Goal: Task Accomplishment & Management: Use online tool/utility

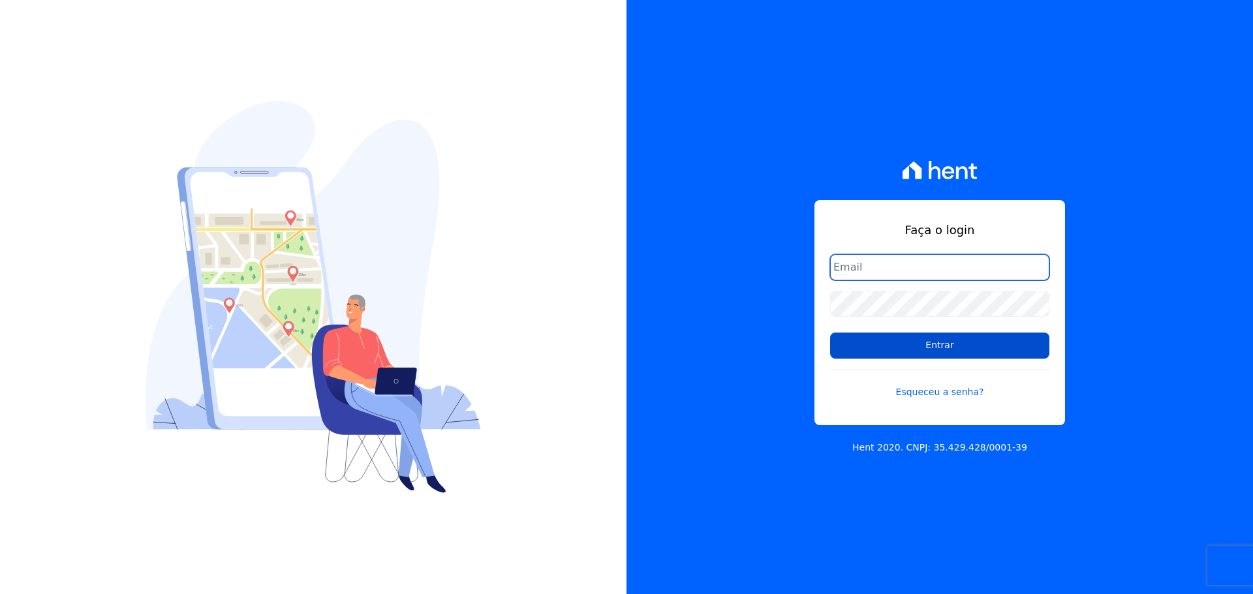
type input "[PERSON_NAME][EMAIL_ADDRESS][PERSON_NAME][DOMAIN_NAME]"
click at [872, 348] on input "Entrar" at bounding box center [939, 346] width 219 height 26
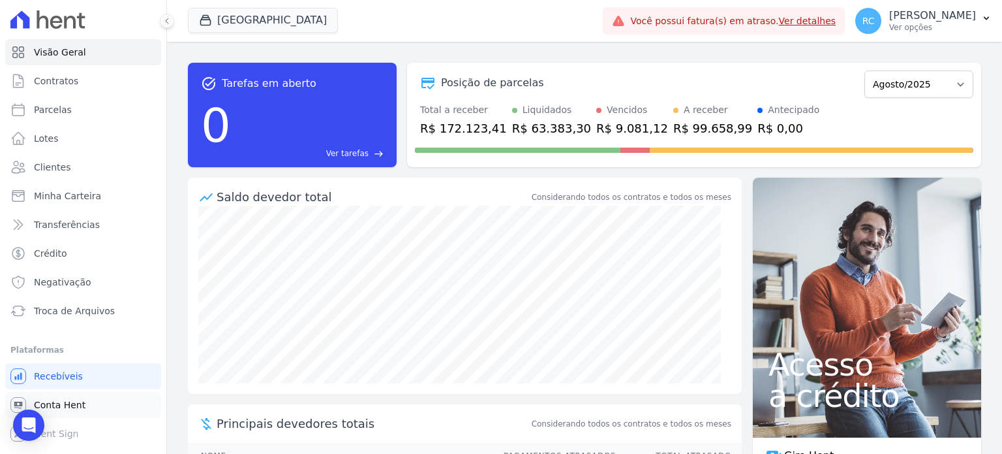
click at [86, 398] on link "Conta Hent" at bounding box center [83, 405] width 156 height 26
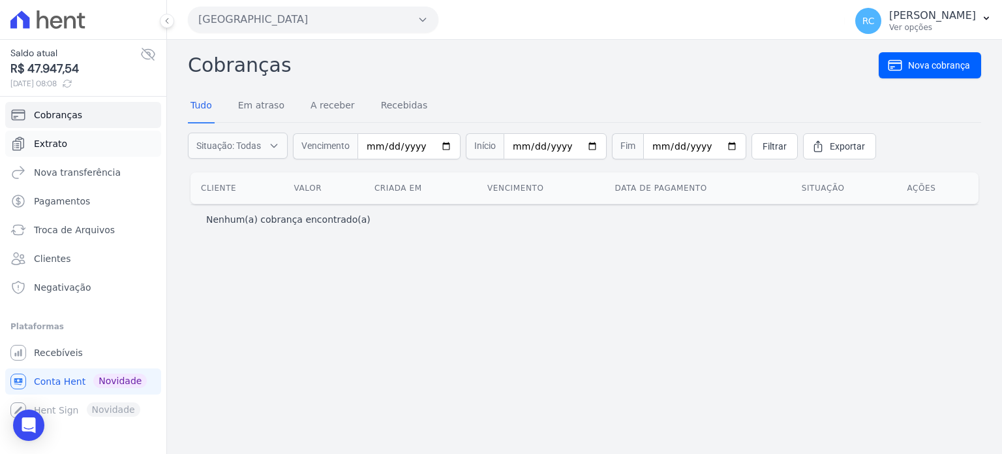
click at [93, 146] on link "Extrato" at bounding box center [83, 144] width 156 height 26
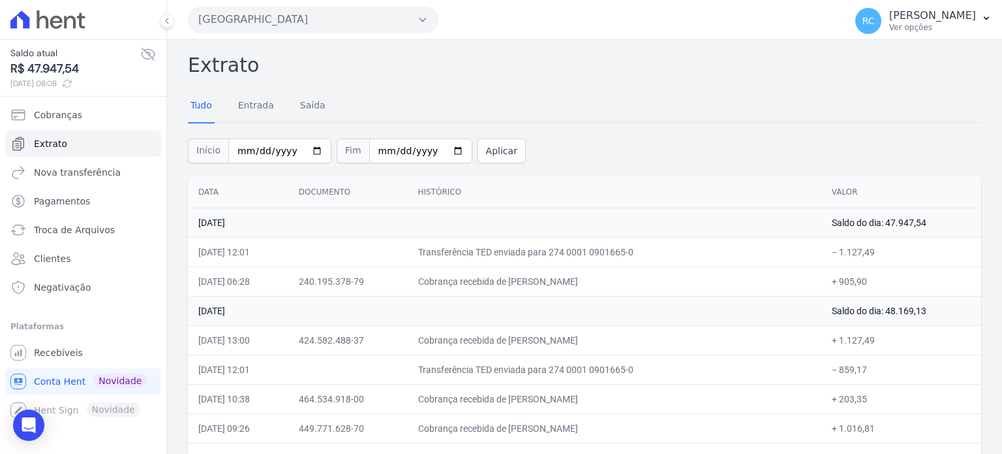
drag, startPoint x: 877, startPoint y: 255, endPoint x: 831, endPoint y: 251, distance: 45.9
click at [831, 251] on td "− 1.127,49" at bounding box center [902, 251] width 160 height 29
copy td "1.127,49"
click at [314, 18] on button "Parque Dos Passaros" at bounding box center [313, 20] width 251 height 26
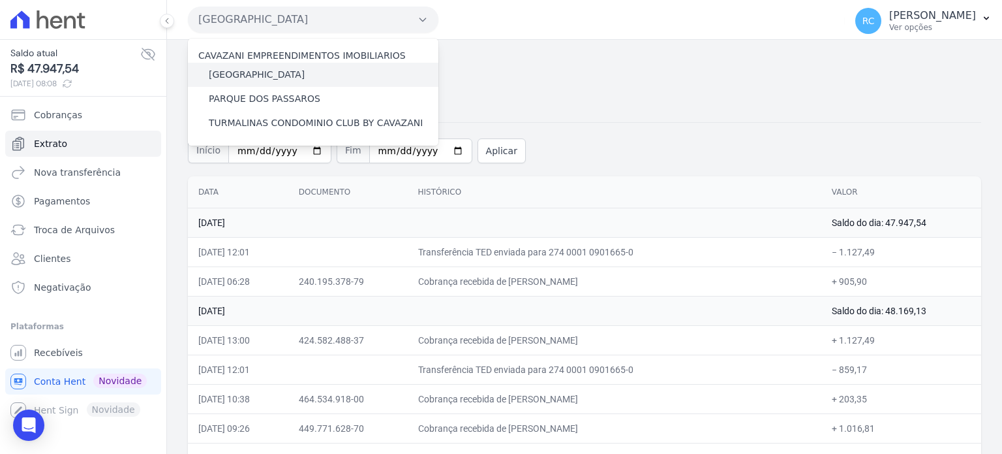
click at [274, 70] on label "[GEOGRAPHIC_DATA]" at bounding box center [257, 75] width 96 height 14
click at [0, 0] on input "[GEOGRAPHIC_DATA]" at bounding box center [0, 0] width 0 height 0
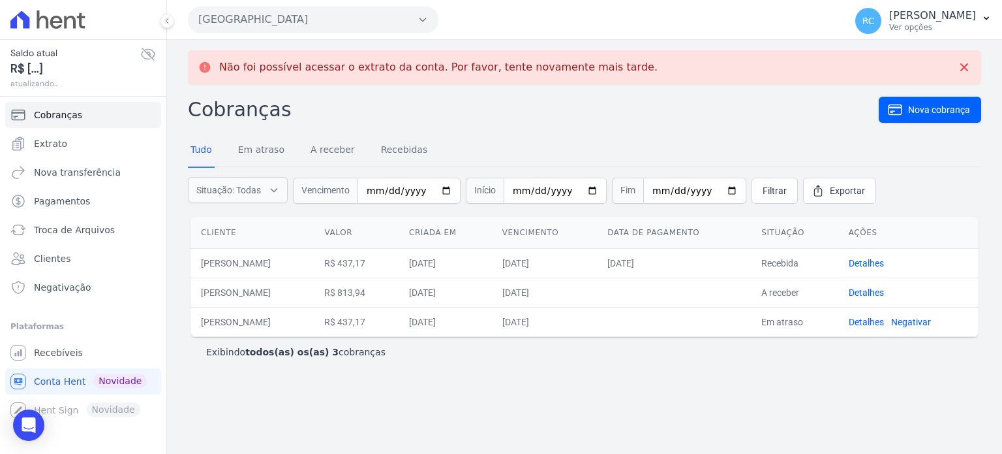
click at [287, 22] on button "[GEOGRAPHIC_DATA]" at bounding box center [313, 20] width 251 height 26
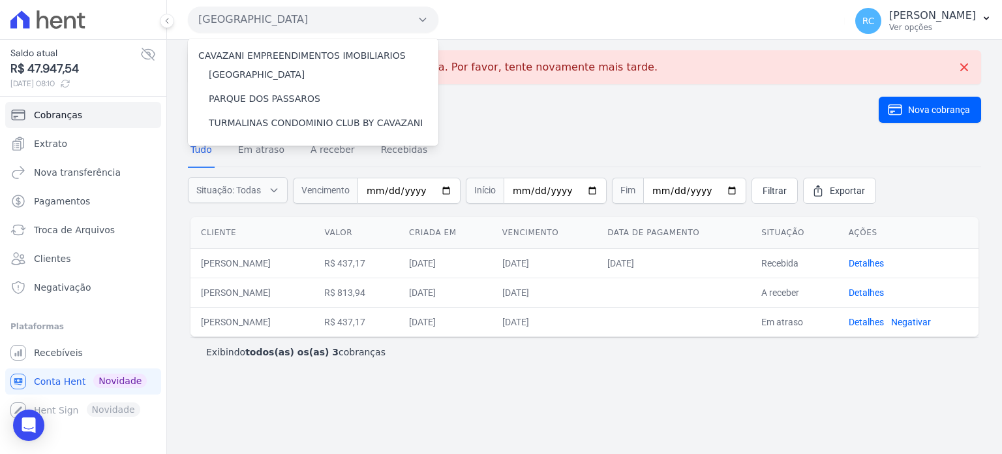
click at [544, 85] on div "Não foi possível acessar o extrato da conta. Por favor, tente novamente mais ta…" at bounding box center [584, 247] width 835 height 414
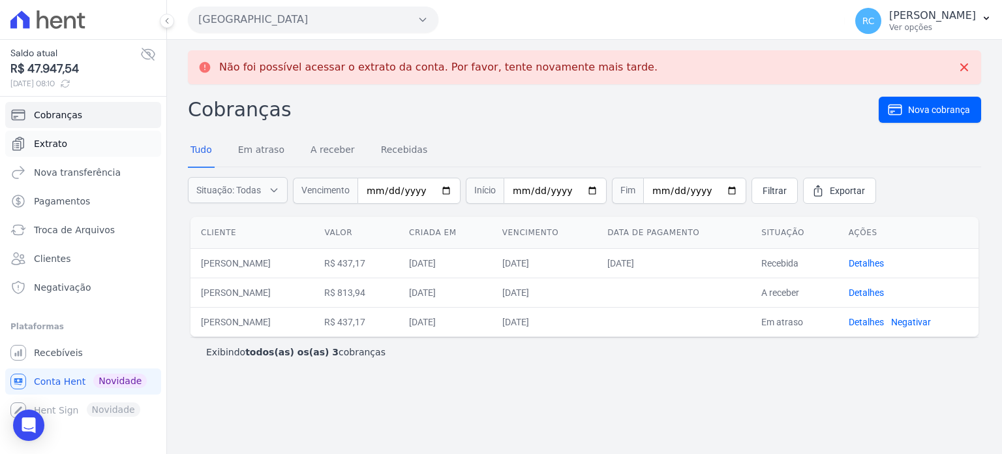
click at [104, 148] on link "Extrato" at bounding box center [83, 144] width 156 height 26
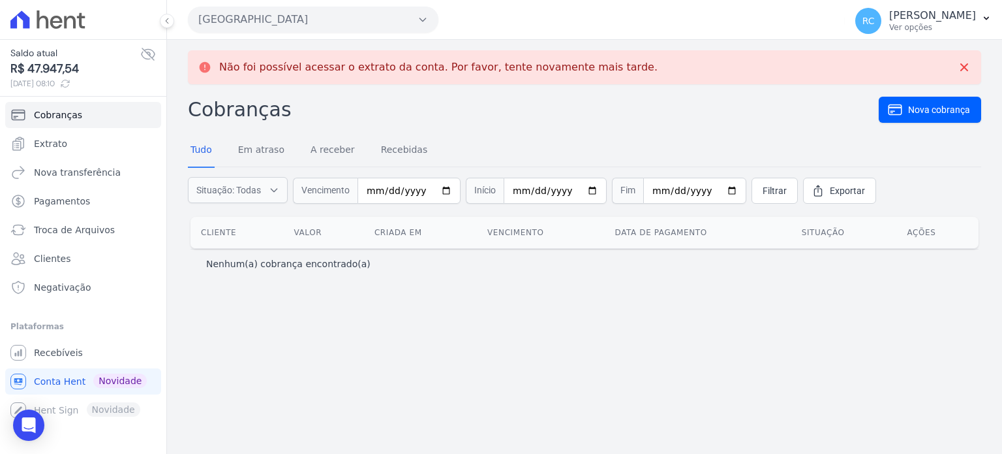
click at [397, 15] on button "[GEOGRAPHIC_DATA]" at bounding box center [313, 20] width 251 height 26
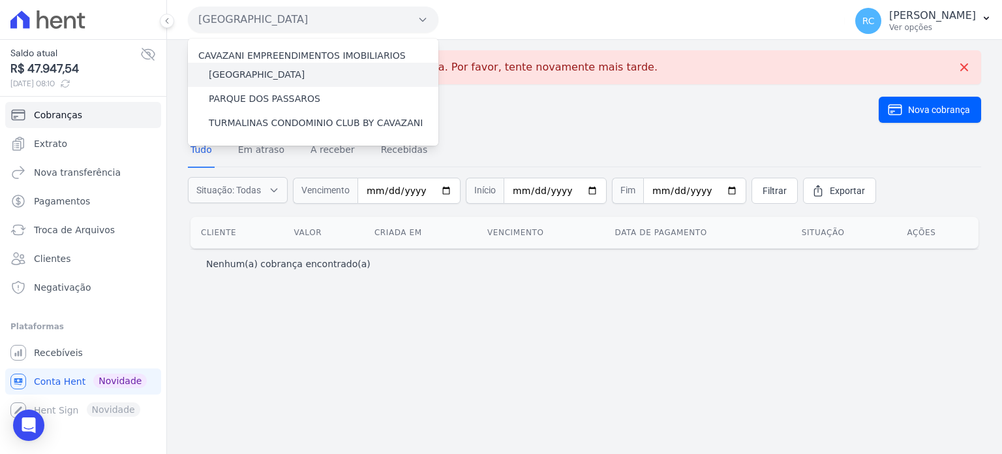
click at [296, 72] on div "[GEOGRAPHIC_DATA]" at bounding box center [313, 75] width 251 height 24
click at [268, 70] on label "[GEOGRAPHIC_DATA]" at bounding box center [257, 75] width 96 height 14
click at [0, 0] on input "[GEOGRAPHIC_DATA]" at bounding box center [0, 0] width 0 height 0
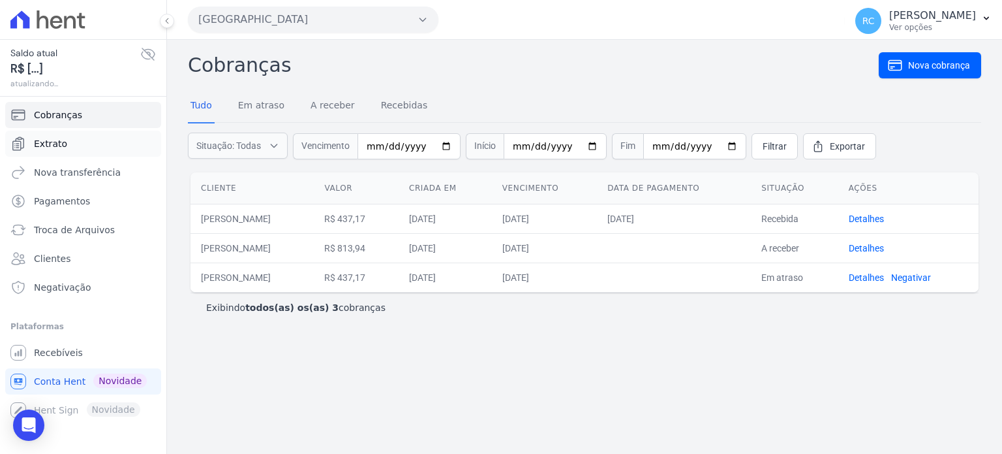
click at [80, 140] on link "Extrato" at bounding box center [83, 144] width 156 height 26
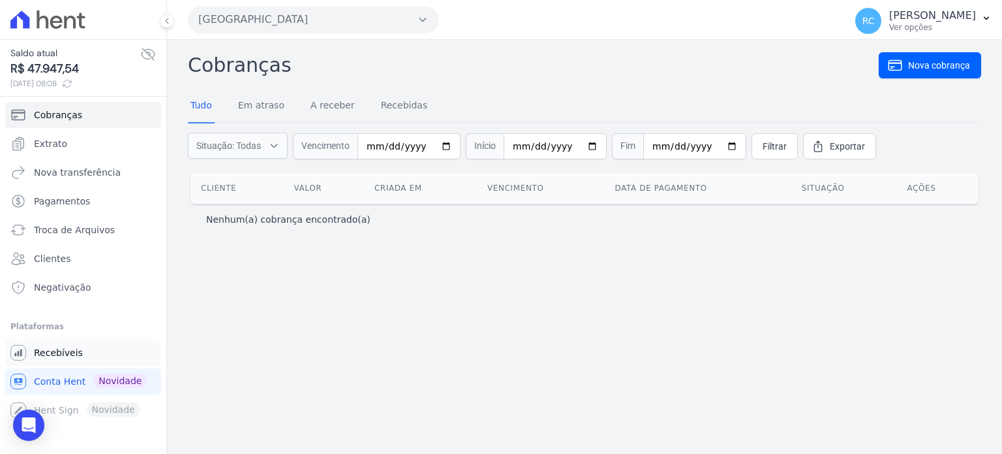
click at [59, 344] on link "Recebíveis" at bounding box center [83, 352] width 156 height 26
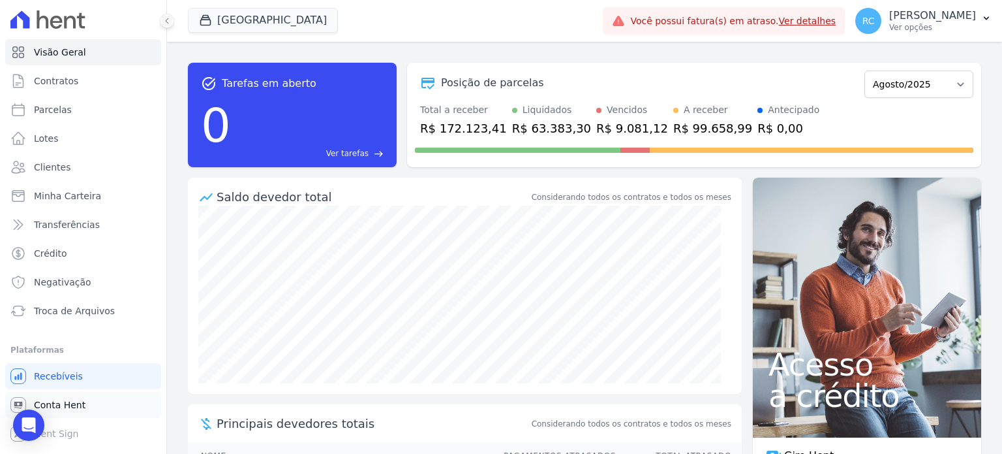
click at [78, 401] on span "Conta Hent" at bounding box center [60, 404] width 52 height 13
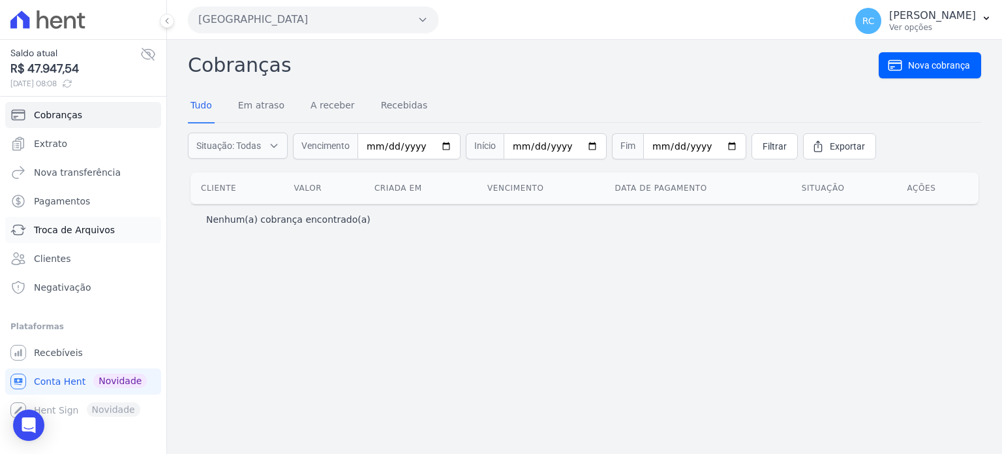
click at [83, 229] on span "Troca de Arquivos" at bounding box center [74, 229] width 81 height 13
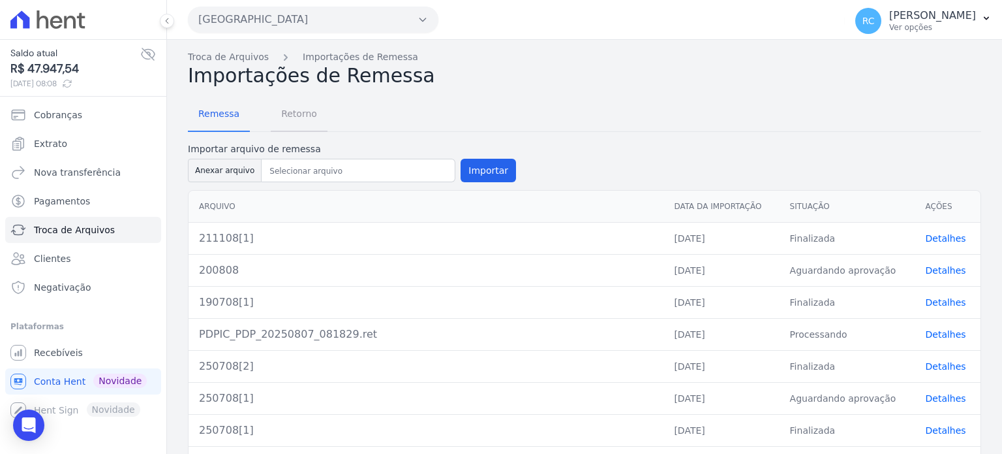
click at [298, 110] on span "Retorno" at bounding box center [299, 113] width 52 height 26
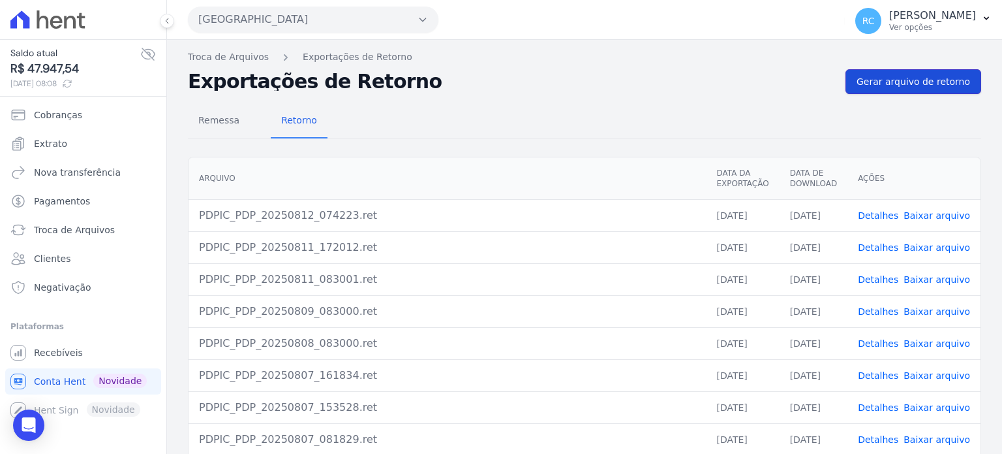
click at [907, 80] on span "Gerar arquivo de retorno" at bounding box center [914, 81] width 114 height 13
click at [314, 22] on button "Parque Dos Passaros" at bounding box center [313, 20] width 251 height 26
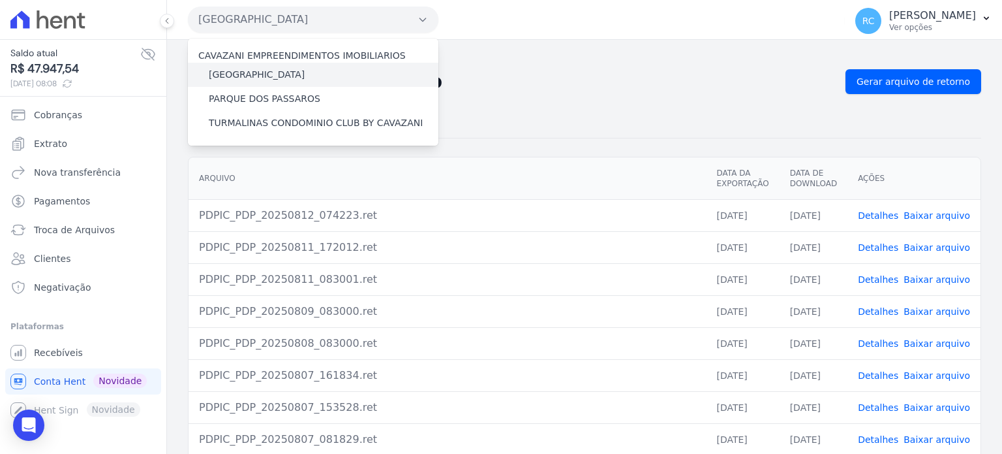
click at [271, 70] on label "[GEOGRAPHIC_DATA]" at bounding box center [257, 75] width 96 height 14
click at [0, 0] on input "[GEOGRAPHIC_DATA]" at bounding box center [0, 0] width 0 height 0
click at [271, 70] on label "[GEOGRAPHIC_DATA]" at bounding box center [257, 75] width 96 height 14
click at [0, 0] on input "[GEOGRAPHIC_DATA]" at bounding box center [0, 0] width 0 height 0
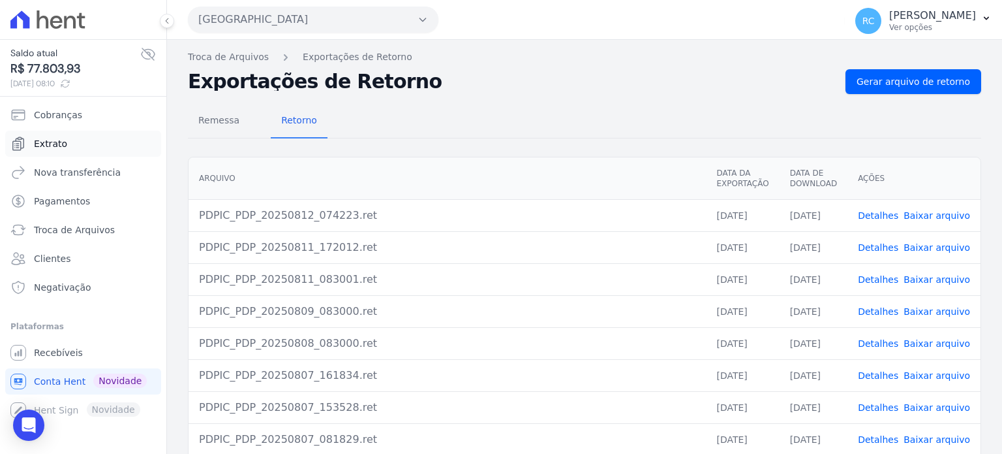
click at [71, 140] on link "Extrato" at bounding box center [83, 144] width 156 height 26
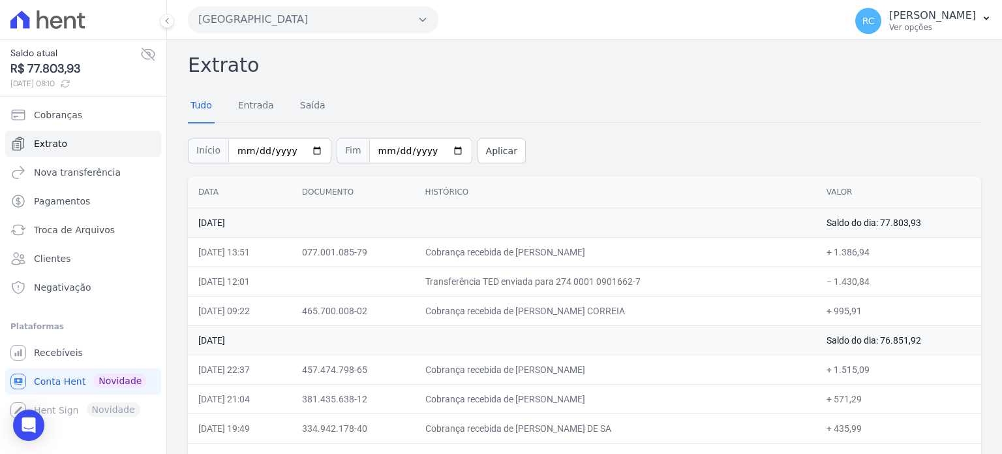
drag, startPoint x: 879, startPoint y: 283, endPoint x: 831, endPoint y: 279, distance: 47.9
click at [831, 279] on td "− 1.430,84" at bounding box center [898, 280] width 165 height 29
copy td "1.430,84"
click at [324, 20] on button "Parque Das Flores" at bounding box center [313, 20] width 251 height 26
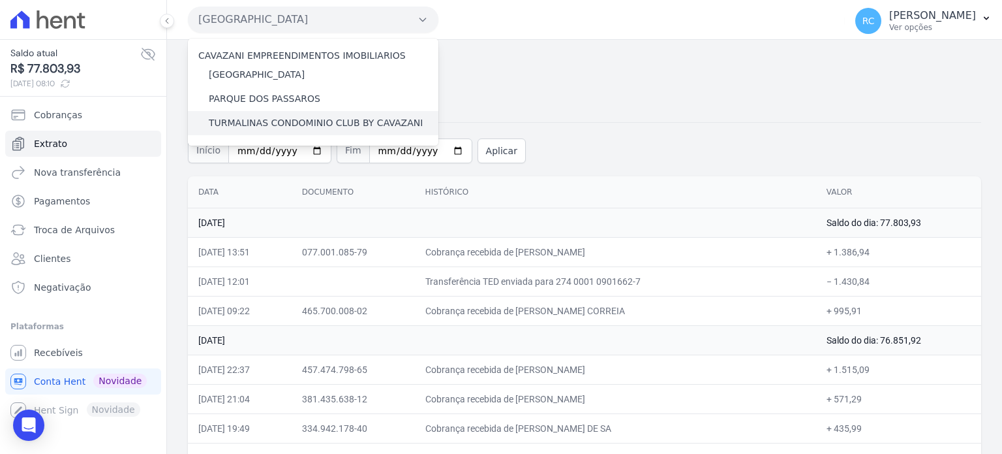
click at [305, 123] on label "TURMALINAS CONDOMINIO CLUB BY CAVAZANI" at bounding box center [316, 123] width 214 height 14
click at [0, 0] on input "TURMALINAS CONDOMINIO CLUB BY CAVAZANI" at bounding box center [0, 0] width 0 height 0
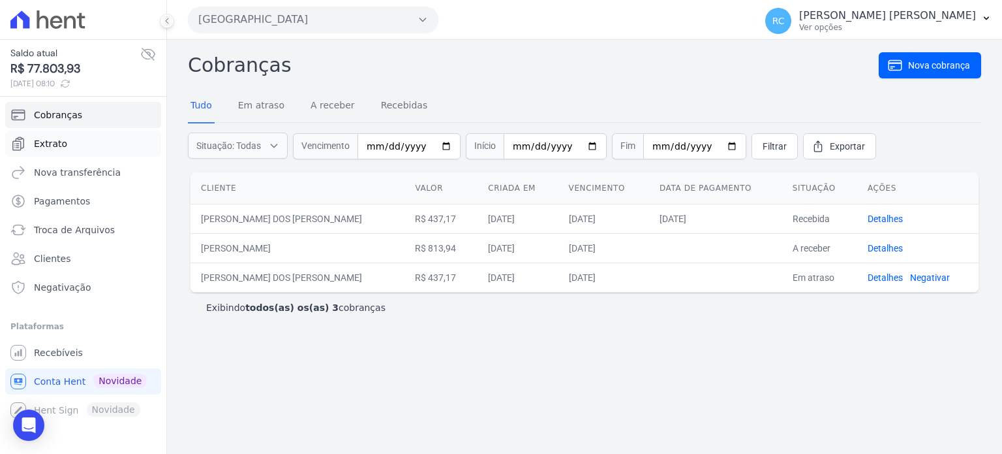
click at [79, 133] on link "Extrato" at bounding box center [83, 144] width 156 height 26
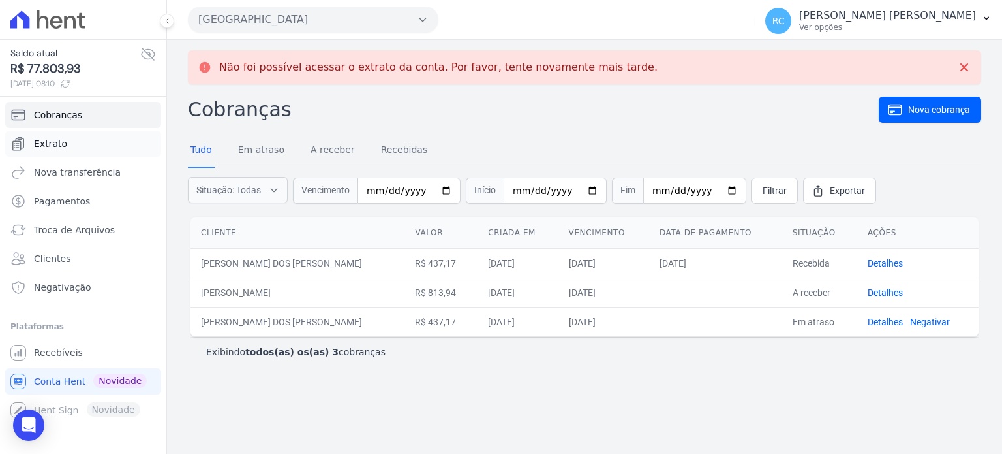
click at [101, 144] on link "Extrato" at bounding box center [83, 144] width 156 height 26
click at [105, 140] on link "Extrato" at bounding box center [83, 144] width 156 height 26
click at [99, 144] on link "Extrato" at bounding box center [83, 144] width 156 height 26
click at [19, 22] on icon at bounding box center [47, 19] width 75 height 18
click at [75, 353] on span "Recebíveis" at bounding box center [58, 352] width 49 height 13
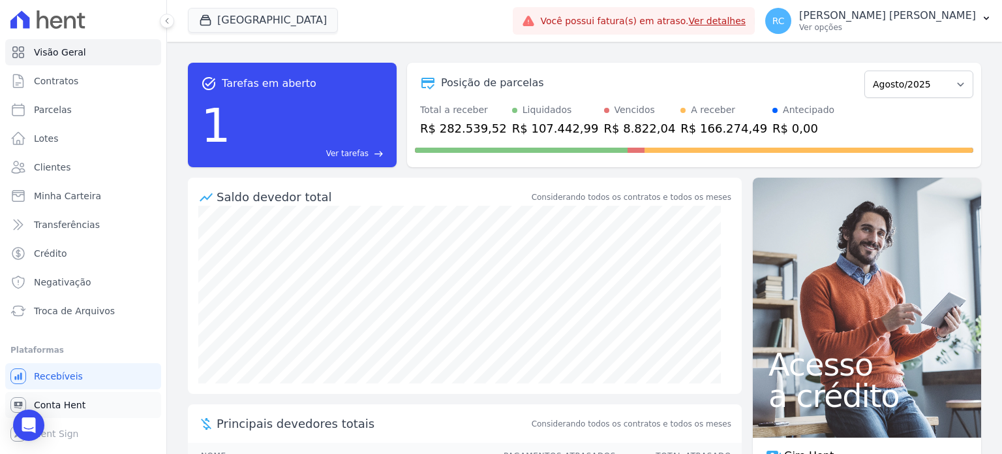
click at [53, 403] on span "Conta Hent" at bounding box center [60, 404] width 52 height 13
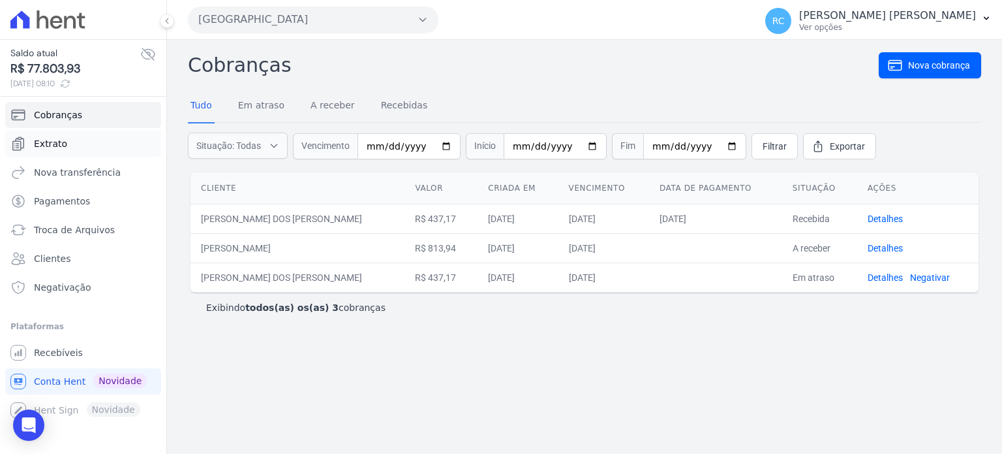
click at [55, 146] on span "Extrato" at bounding box center [50, 143] width 33 height 13
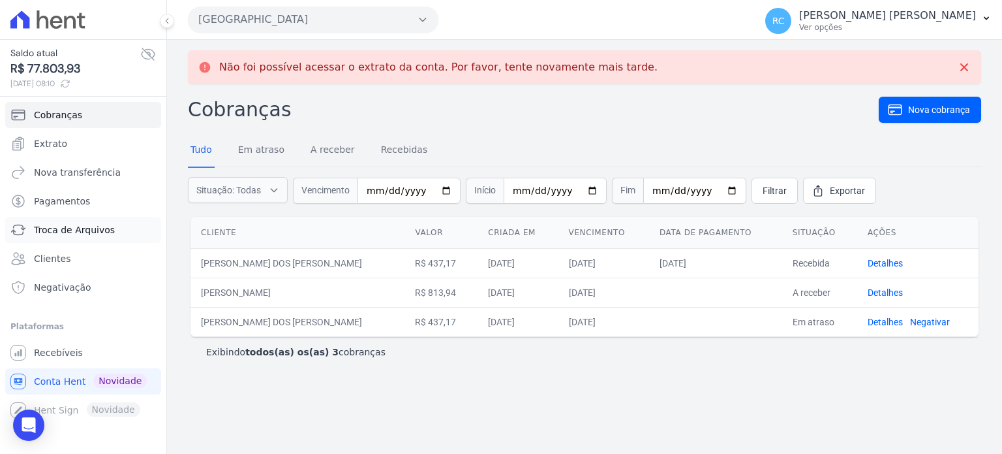
click at [104, 226] on span "Troca de Arquivos" at bounding box center [74, 229] width 81 height 13
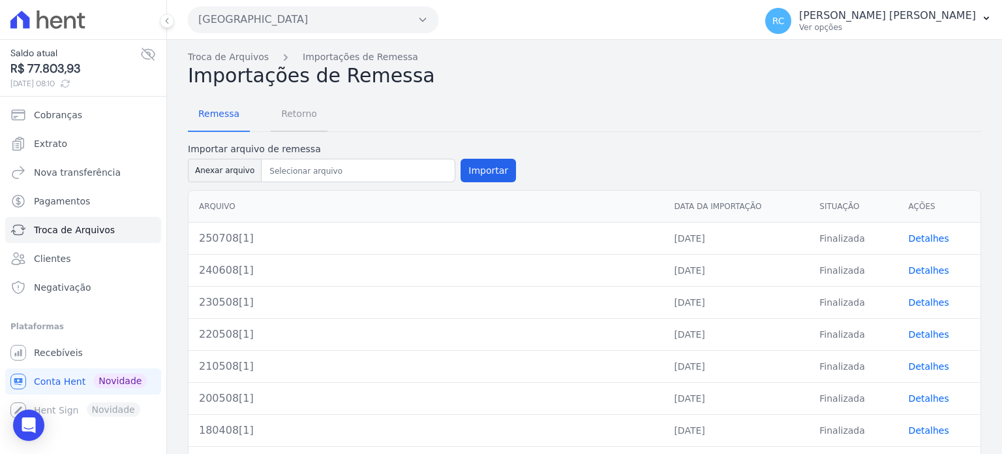
click at [316, 110] on span "Retorno" at bounding box center [299, 113] width 52 height 26
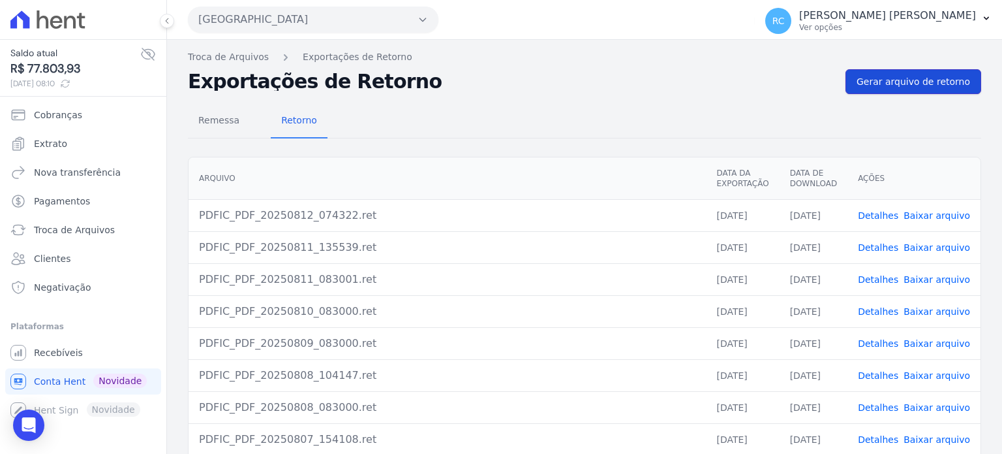
click at [877, 88] on link "Gerar arquivo de retorno" at bounding box center [914, 81] width 136 height 25
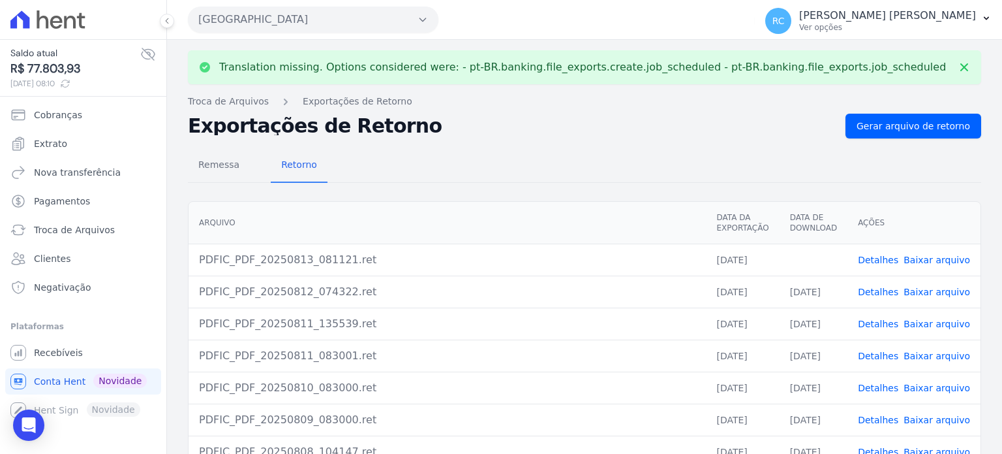
click at [937, 258] on link "Baixar arquivo" at bounding box center [937, 260] width 67 height 10
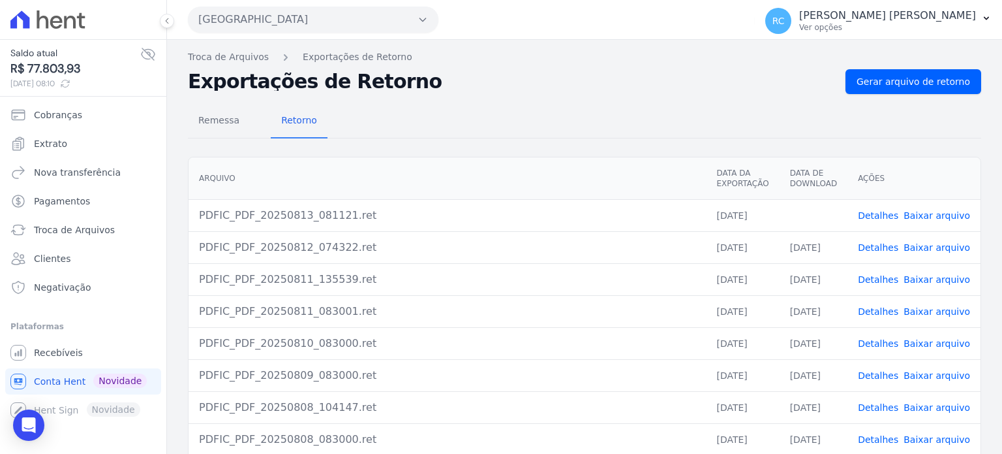
click at [318, 11] on button "Parque Das Flores" at bounding box center [313, 20] width 251 height 26
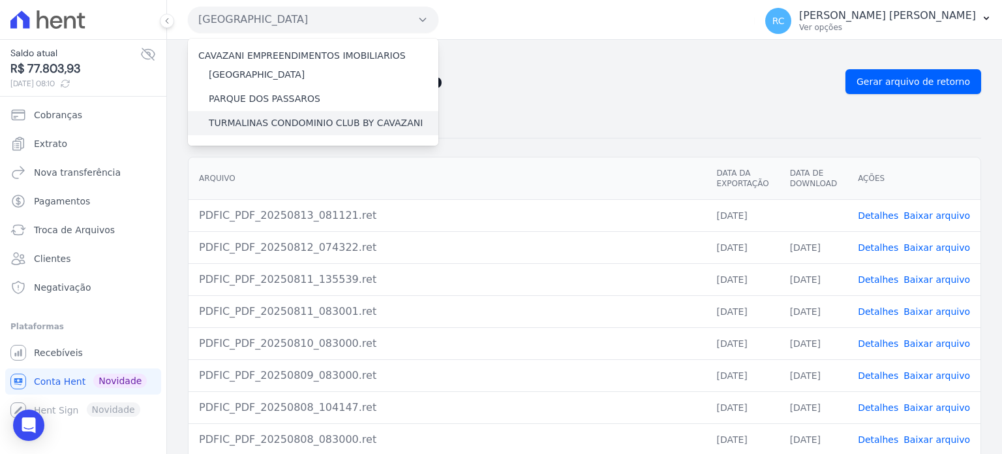
click at [316, 123] on label "TURMALINAS CONDOMINIO CLUB BY CAVAZANI" at bounding box center [316, 123] width 214 height 14
click at [0, 0] on input "TURMALINAS CONDOMINIO CLUB BY CAVAZANI" at bounding box center [0, 0] width 0 height 0
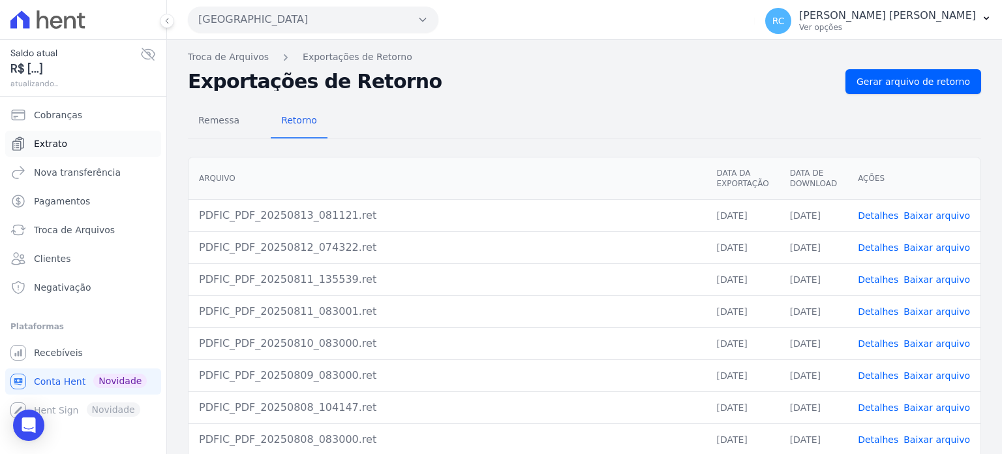
click at [95, 136] on link "Extrato" at bounding box center [83, 144] width 156 height 26
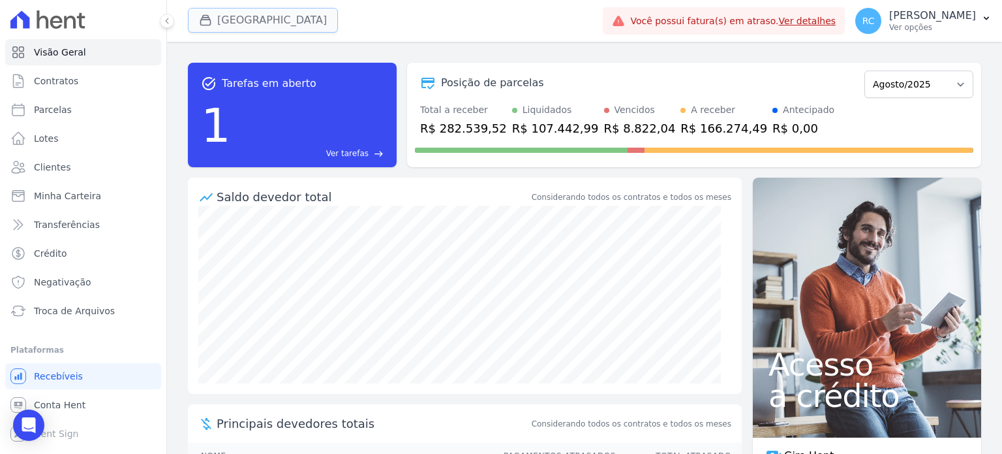
click at [235, 15] on button "[GEOGRAPHIC_DATA]" at bounding box center [263, 20] width 150 height 25
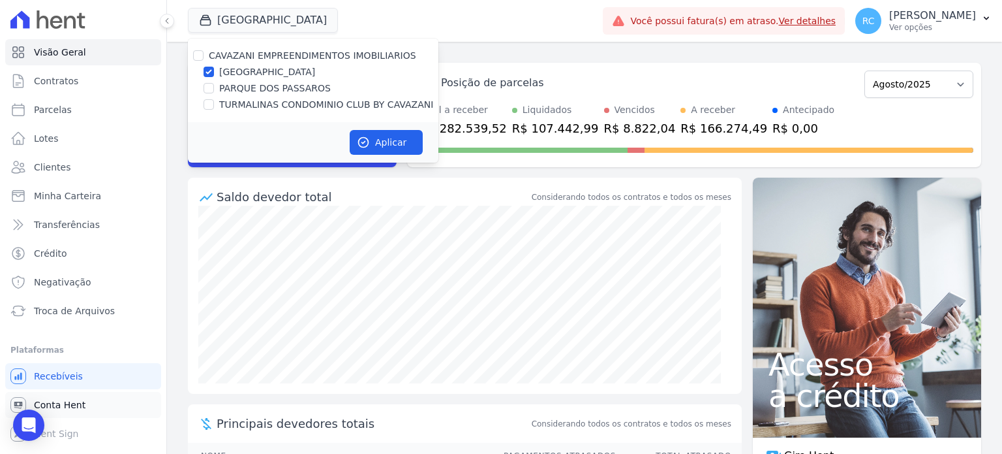
click at [70, 403] on span "Conta Hent" at bounding box center [60, 404] width 52 height 13
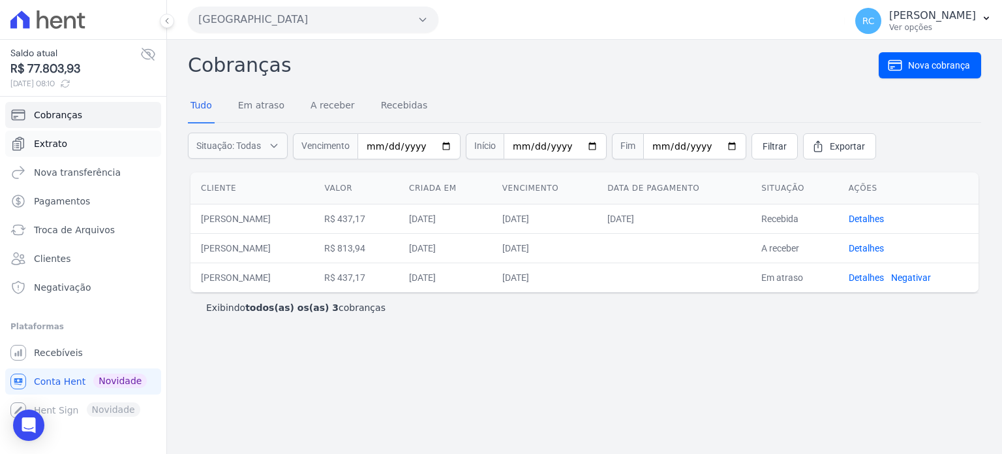
click at [102, 138] on link "Extrato" at bounding box center [83, 144] width 156 height 26
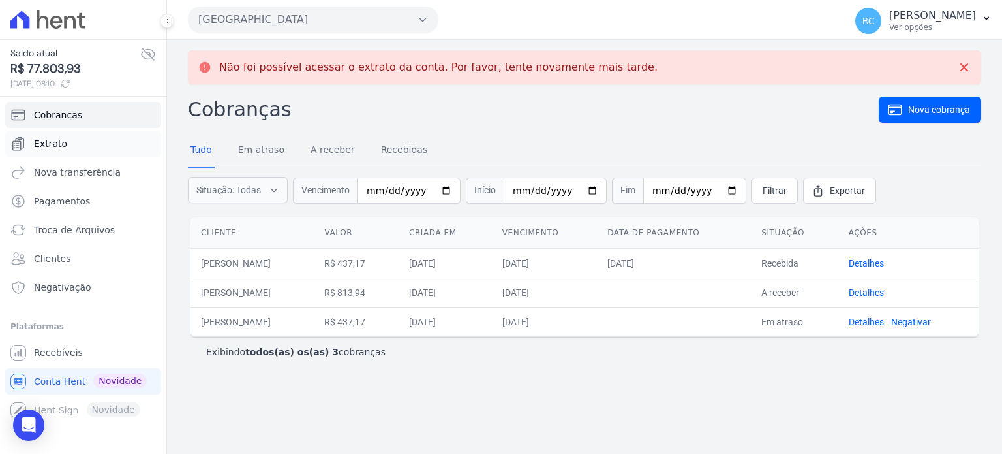
click at [108, 145] on link "Extrato" at bounding box center [83, 144] width 156 height 26
click at [279, 19] on button "[GEOGRAPHIC_DATA]" at bounding box center [313, 20] width 251 height 26
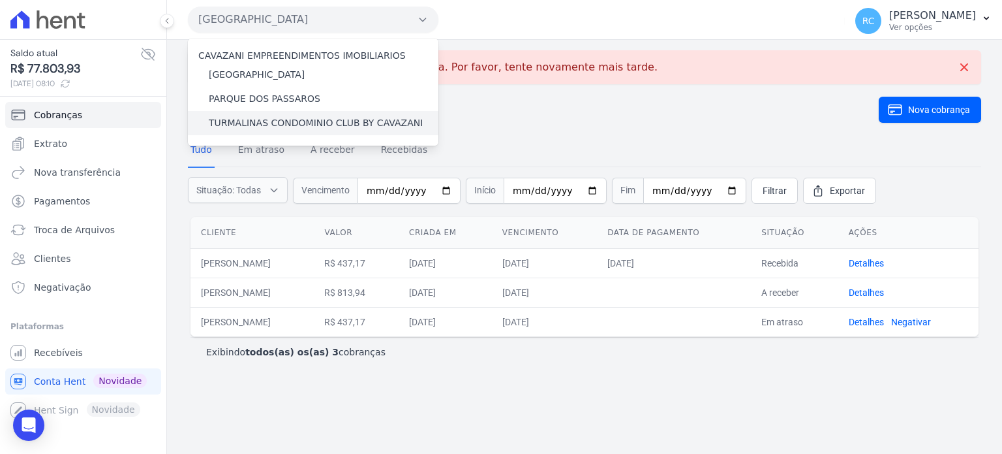
click at [264, 116] on label "TURMALINAS CONDOMINIO CLUB BY CAVAZANI" at bounding box center [316, 123] width 214 height 14
click at [0, 0] on input "TURMALINAS CONDOMINIO CLUB BY CAVAZANI" at bounding box center [0, 0] width 0 height 0
click at [262, 119] on label "TURMALINAS CONDOMINIO CLUB BY CAVAZANI" at bounding box center [316, 123] width 214 height 14
click at [0, 0] on input "TURMALINAS CONDOMINIO CLUB BY CAVAZANI" at bounding box center [0, 0] width 0 height 0
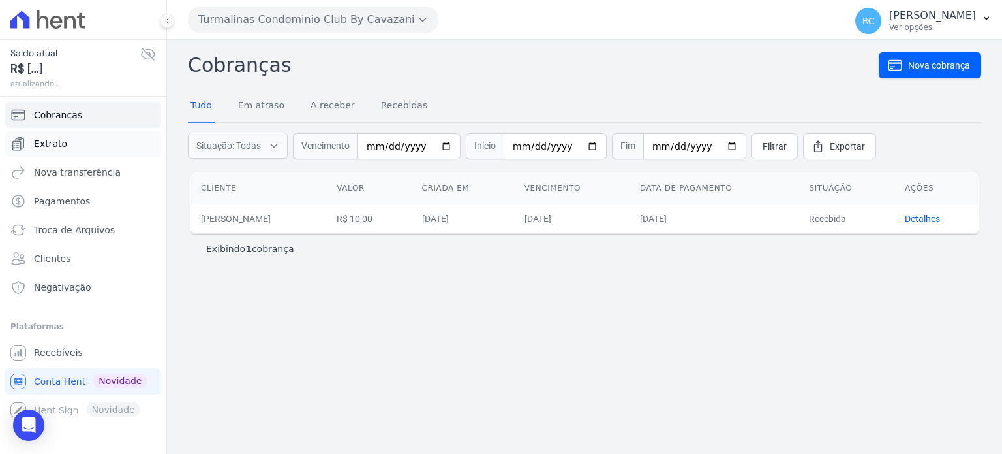
click at [104, 141] on link "Extrato" at bounding box center [83, 144] width 156 height 26
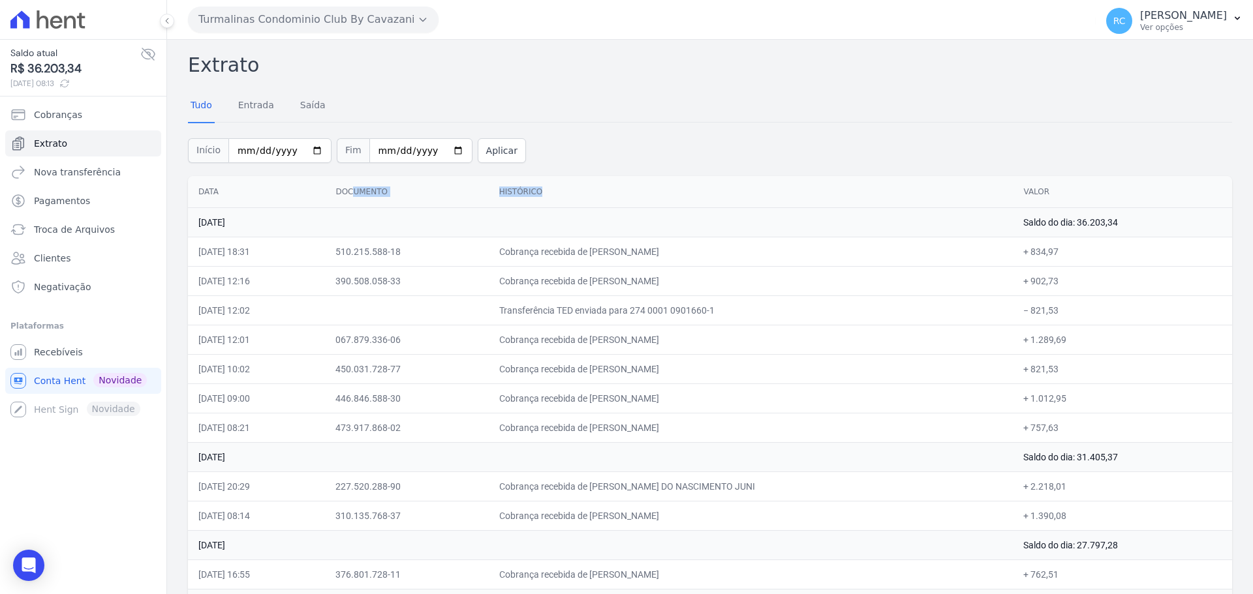
drag, startPoint x: 572, startPoint y: 192, endPoint x: 390, endPoint y: 172, distance: 183.1
click at [391, 178] on tr "Data Documento Histórico Valor" at bounding box center [710, 192] width 1044 height 32
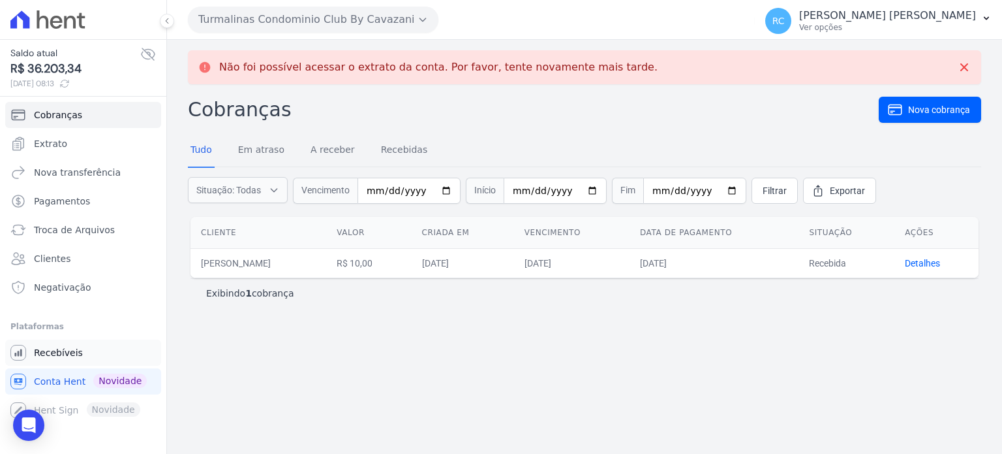
click at [78, 357] on link "Recebíveis" at bounding box center [83, 352] width 156 height 26
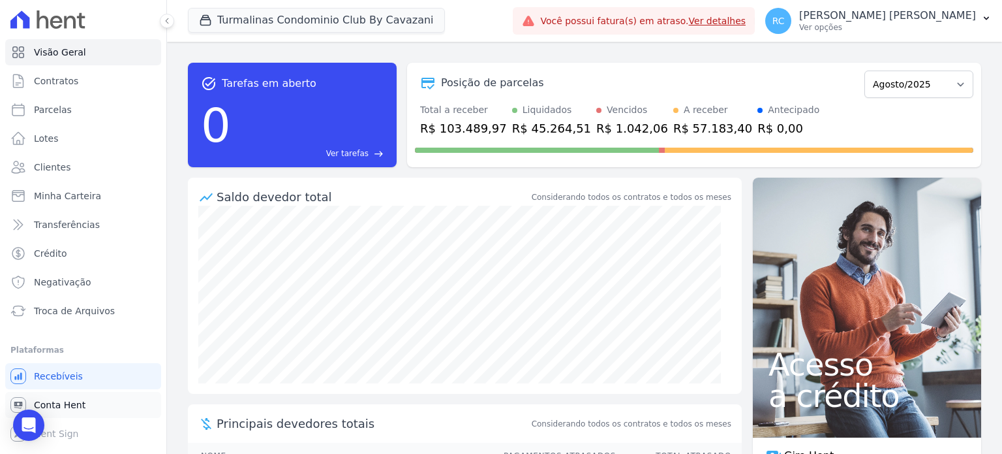
click at [99, 399] on link "Conta Hent" at bounding box center [83, 405] width 156 height 26
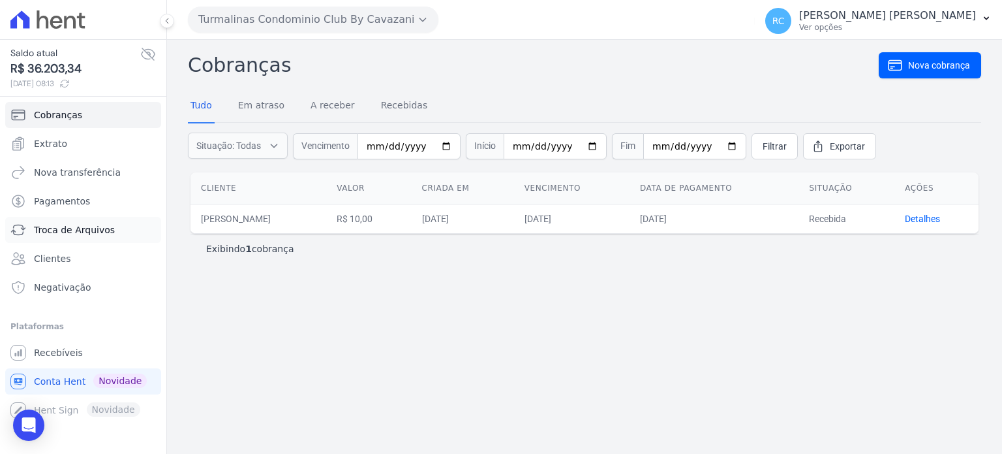
click at [91, 229] on span "Troca de Arquivos" at bounding box center [74, 229] width 81 height 13
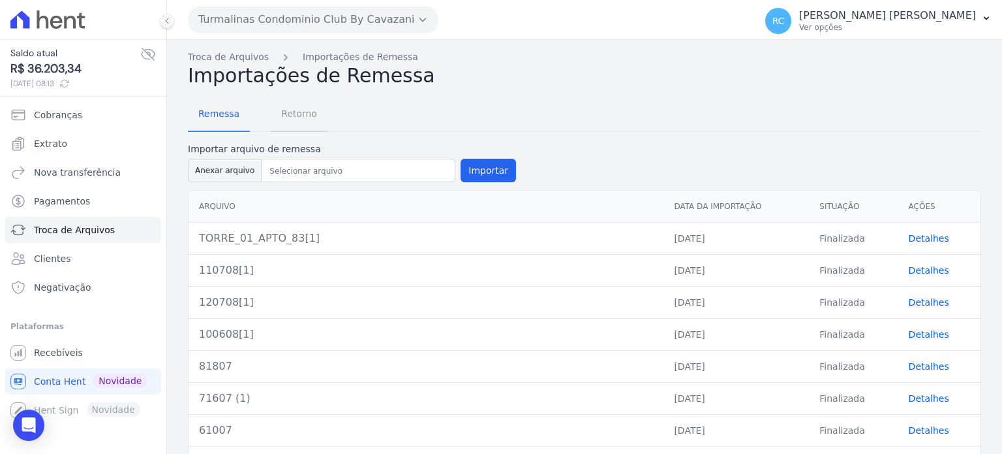
click at [294, 114] on span "Retorno" at bounding box center [299, 113] width 52 height 26
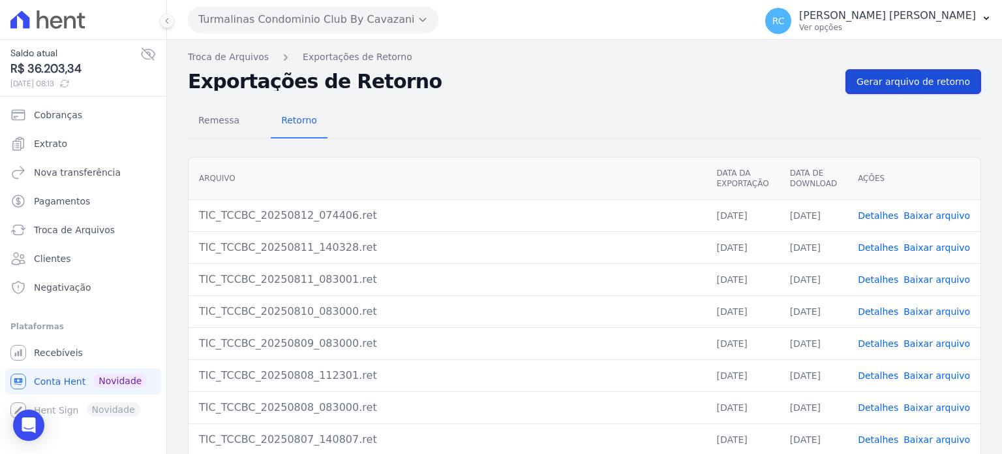
click at [931, 80] on span "Gerar arquivo de retorno" at bounding box center [914, 81] width 114 height 13
